Goal: Information Seeking & Learning: Check status

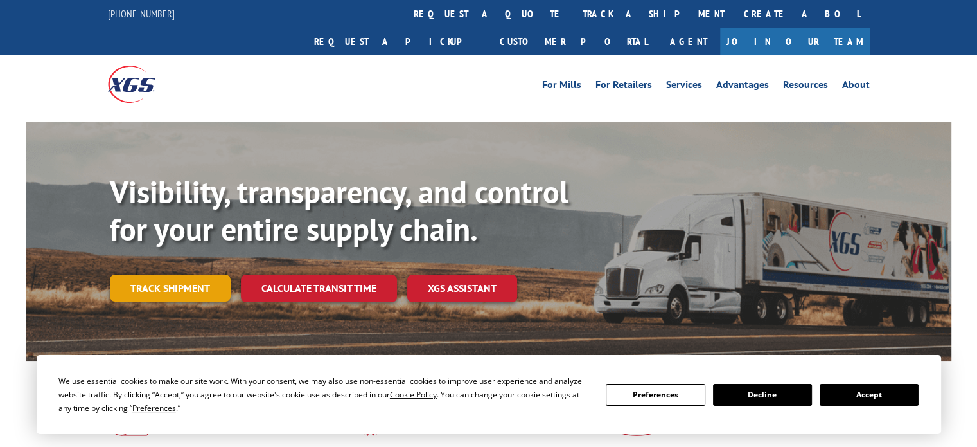
click at [187, 274] on link "Track shipment" at bounding box center [170, 287] width 121 height 27
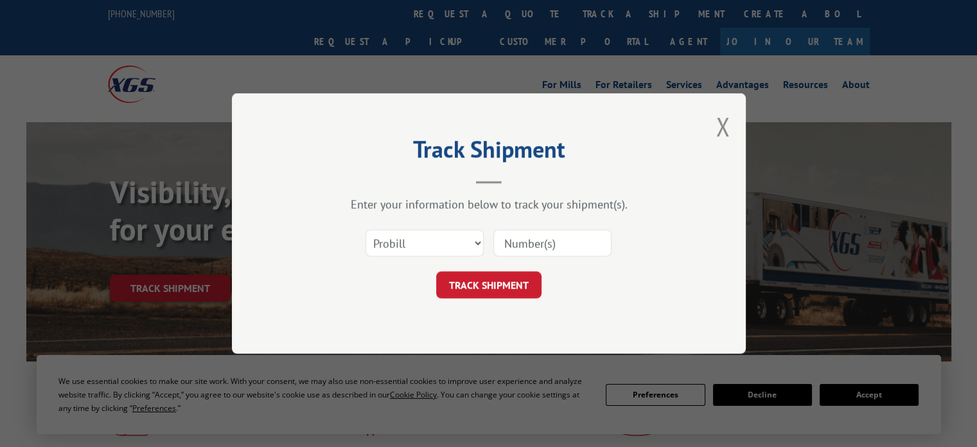
click at [545, 242] on input at bounding box center [552, 242] width 118 height 27
paste input "17589800"
type input "17589800"
click at [511, 272] on button "TRACK SHIPMENT" at bounding box center [488, 284] width 105 height 27
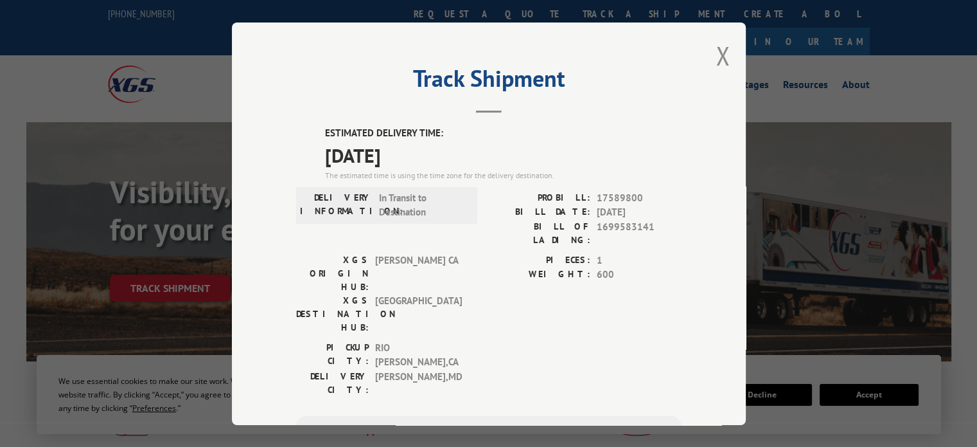
click at [665, 286] on div "PIECES: 1 WEIGHT: 600" at bounding box center [585, 296] width 193 height 87
click at [720, 61] on button "Close modal" at bounding box center [723, 56] width 14 height 34
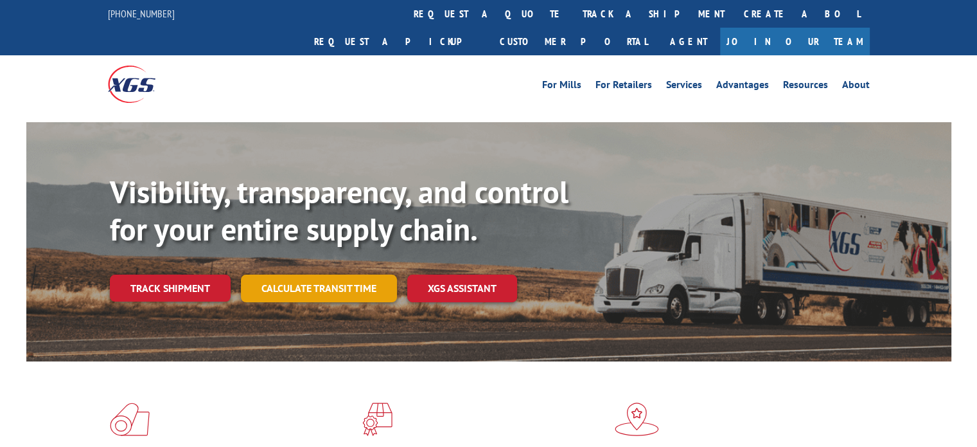
click at [312, 274] on link "Calculate transit time" at bounding box center [319, 288] width 156 height 28
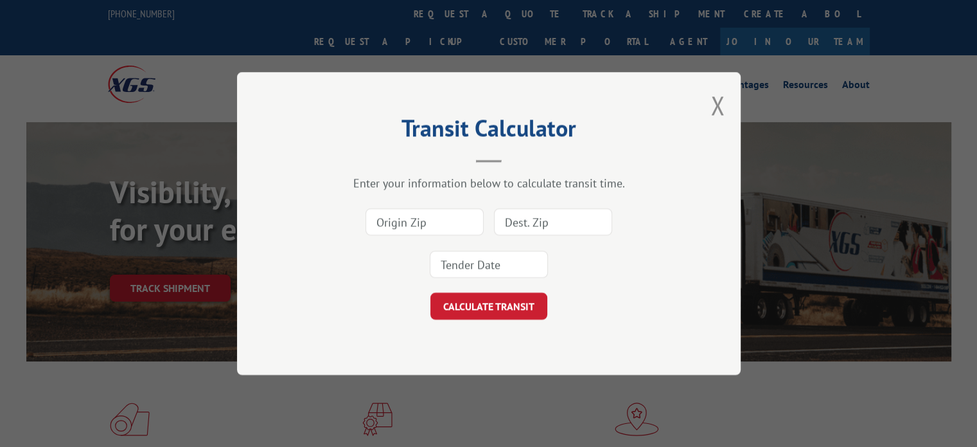
click at [435, 234] on input at bounding box center [425, 221] width 118 height 27
click at [515, 234] on input at bounding box center [553, 221] width 118 height 27
click at [714, 107] on button "Close modal" at bounding box center [718, 105] width 14 height 34
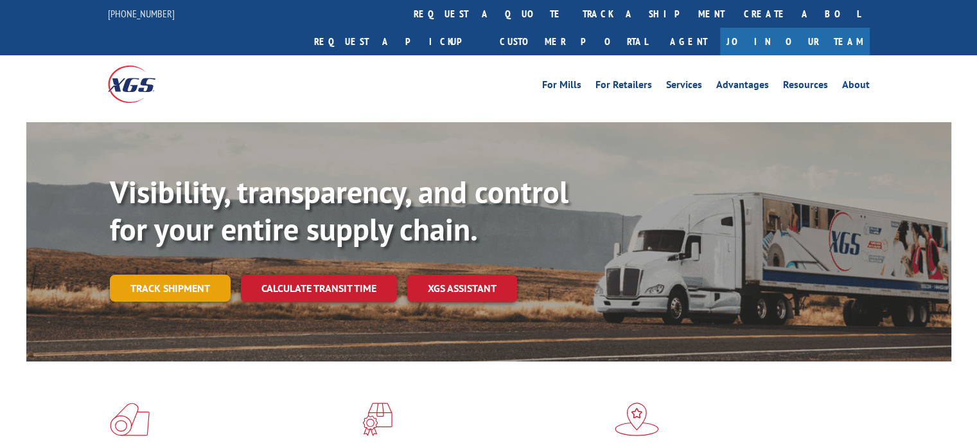
click at [159, 274] on link "Track shipment" at bounding box center [170, 287] width 121 height 27
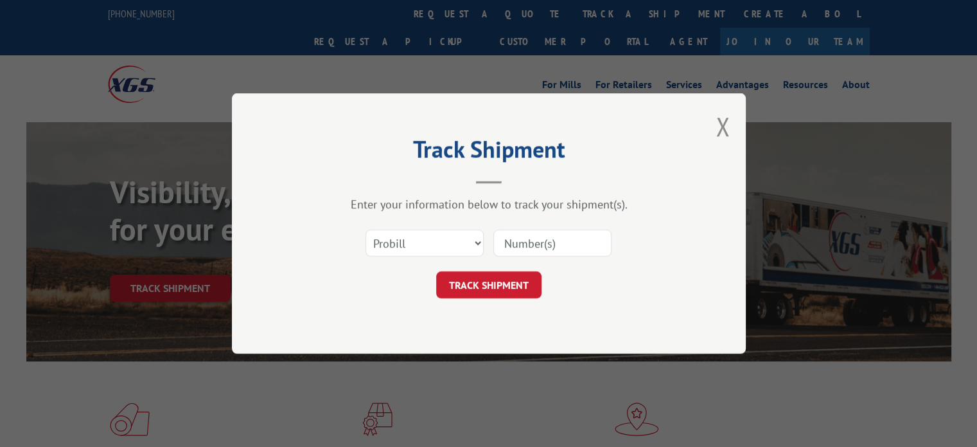
click at [532, 241] on input at bounding box center [552, 242] width 118 height 27
type input "17589800"
click at [474, 283] on button "TRACK SHIPMENT" at bounding box center [488, 284] width 105 height 27
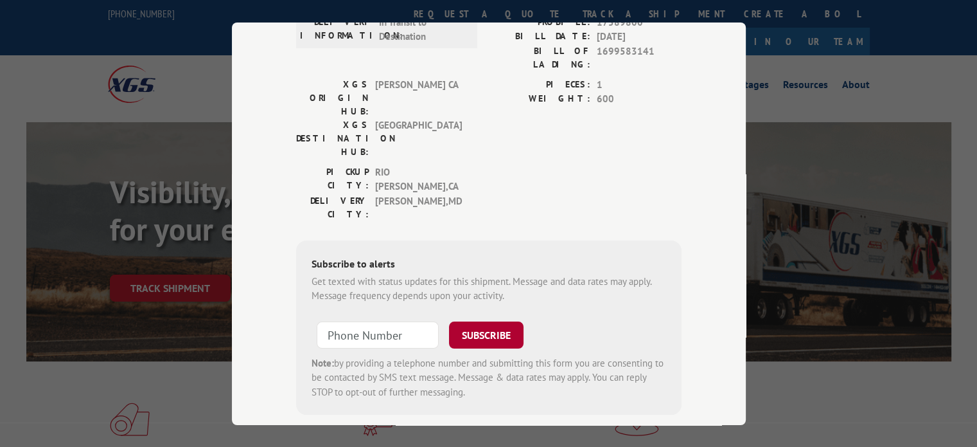
scroll to position [47, 0]
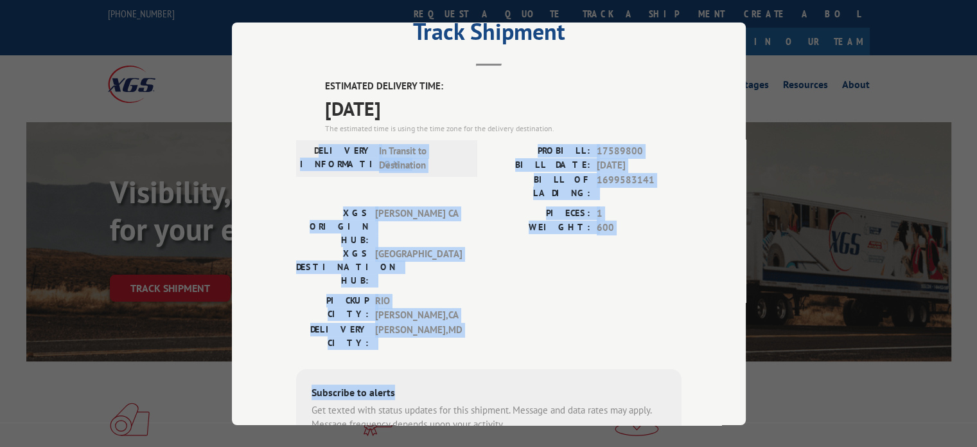
drag, startPoint x: 543, startPoint y: 299, endPoint x: 321, endPoint y: 127, distance: 280.8
click at [321, 127] on div "ESTIMATED DELIVERY TIME: [DATE] The estimated time is using the time zone for t…" at bounding box center [489, 311] width 386 height 464
click at [315, 124] on div "ESTIMATED DELIVERY TIME: [DATE] The estimated time is using the time zone for t…" at bounding box center [489, 311] width 386 height 464
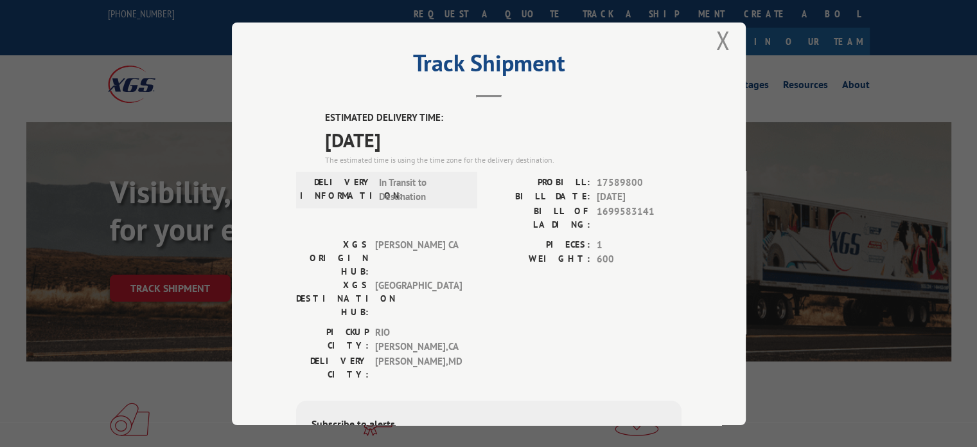
scroll to position [0, 0]
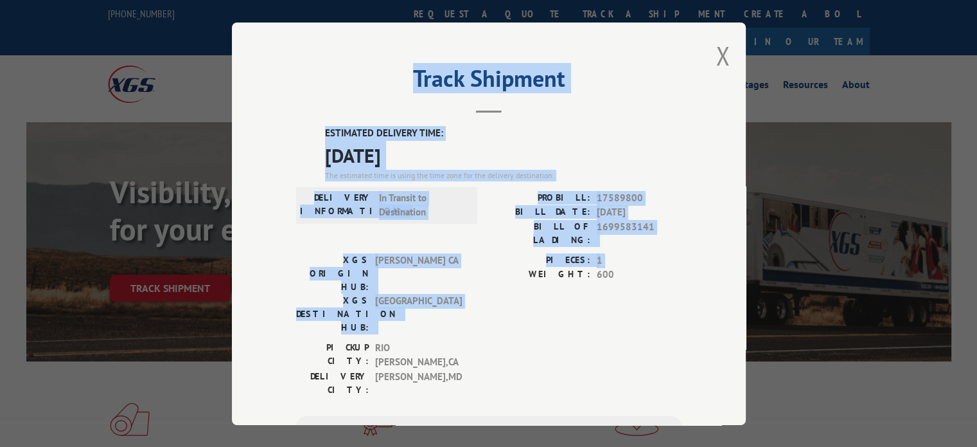
drag, startPoint x: 398, startPoint y: 79, endPoint x: 520, endPoint y: 296, distance: 248.6
click at [520, 296] on div "Track Shipment ESTIMATED DELIVERY TIME: [DATE] The estimated time is using the …" at bounding box center [489, 223] width 514 height 402
click at [520, 340] on div "PICKUP CITY: [GEOGRAPHIC_DATA] , [GEOGRAPHIC_DATA] DELIVERY CITY: [GEOGRAPHIC_D…" at bounding box center [489, 371] width 386 height 62
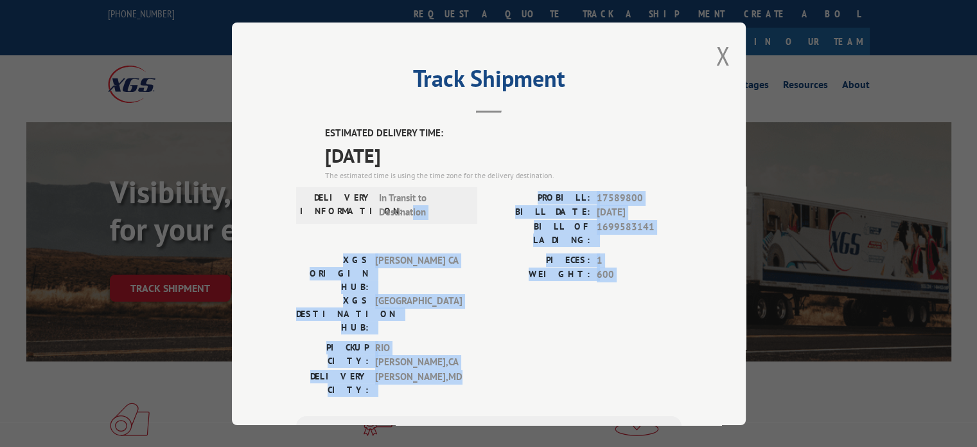
drag, startPoint x: 519, startPoint y: 320, endPoint x: 395, endPoint y: 204, distance: 169.6
click at [396, 204] on div "ESTIMATED DELIVERY TIME: [DATE] The estimated time is using the time zone for t…" at bounding box center [489, 358] width 386 height 464
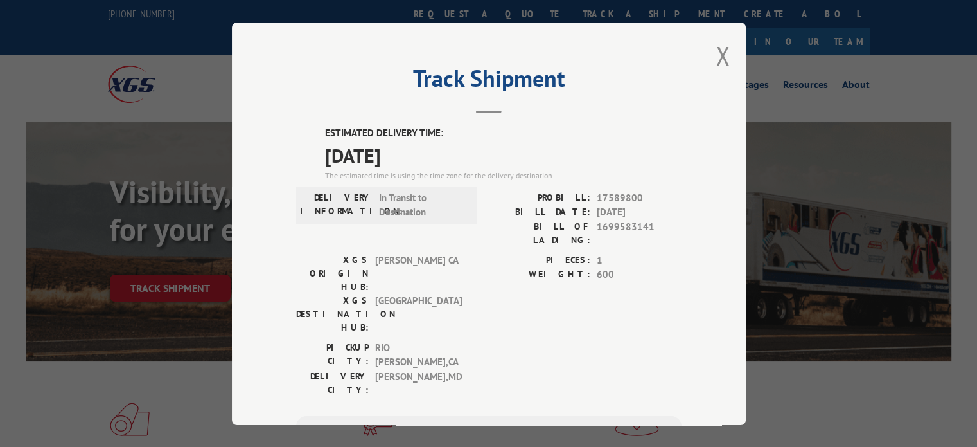
click at [395, 204] on span "In Transit to Destination" at bounding box center [422, 204] width 87 height 29
